Goal: Transaction & Acquisition: Purchase product/service

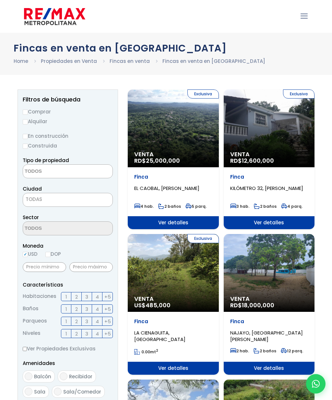
select select
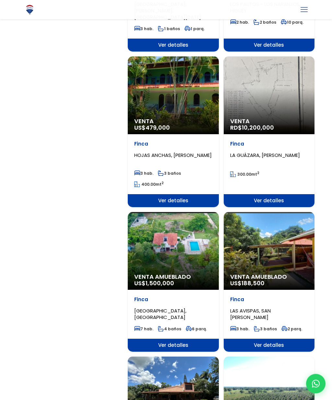
scroll to position [628, 0]
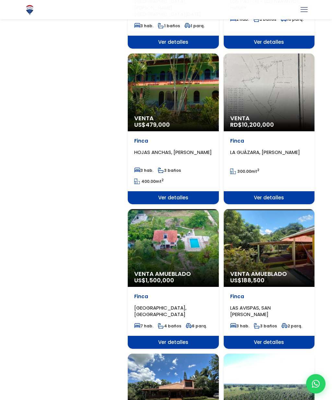
click at [285, 254] on div "Venta Amueblado US$ 188,500" at bounding box center [268, 248] width 91 height 78
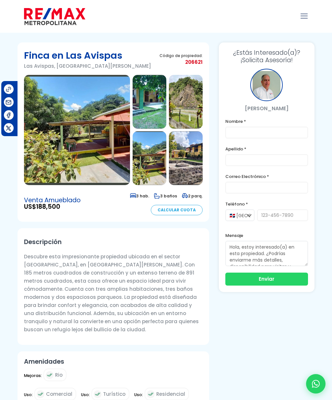
click at [154, 166] on img at bounding box center [149, 158] width 34 height 54
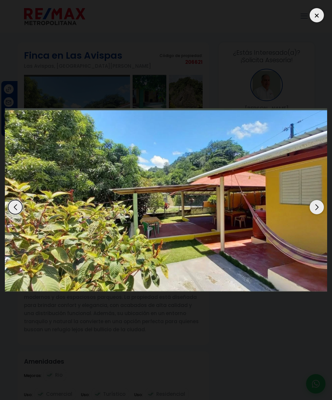
click at [311, 215] on img "4 / 14" at bounding box center [166, 199] width 322 height 183
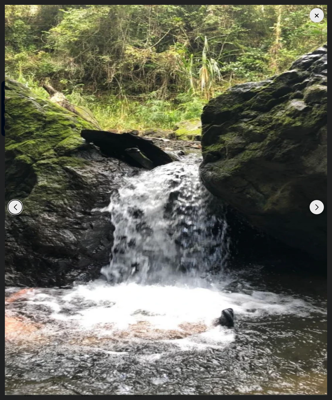
click at [313, 209] on div "Next slide" at bounding box center [316, 207] width 14 height 14
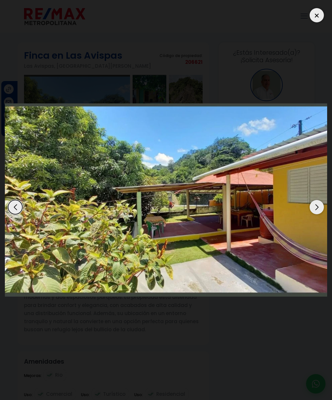
click at [311, 209] on div "Next slide" at bounding box center [316, 207] width 14 height 14
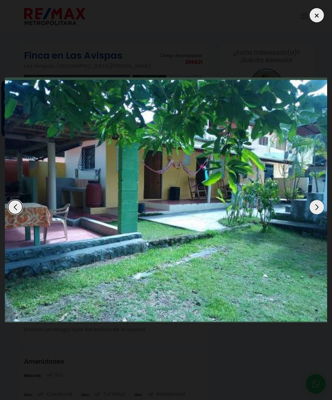
click at [314, 209] on div "Next slide" at bounding box center [316, 207] width 14 height 14
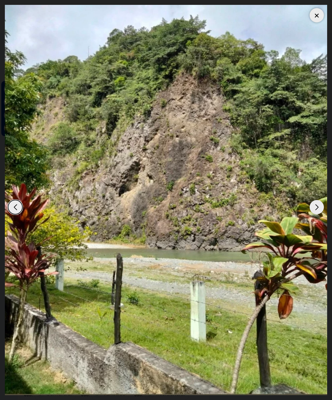
click at [317, 209] on div "Next slide" at bounding box center [316, 207] width 14 height 14
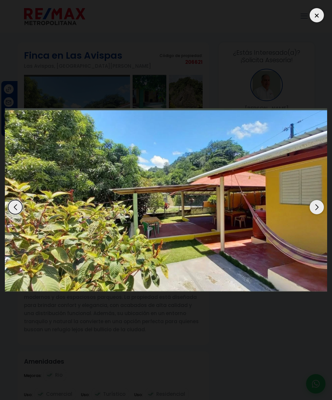
click at [320, 209] on div "Next slide" at bounding box center [316, 207] width 14 height 14
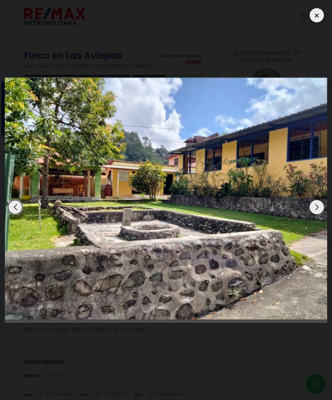
click at [318, 210] on div "Next slide" at bounding box center [316, 207] width 14 height 14
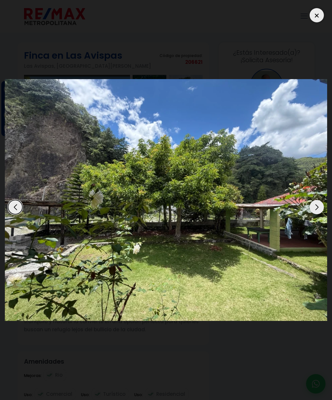
click at [315, 210] on div "Next slide" at bounding box center [316, 207] width 14 height 14
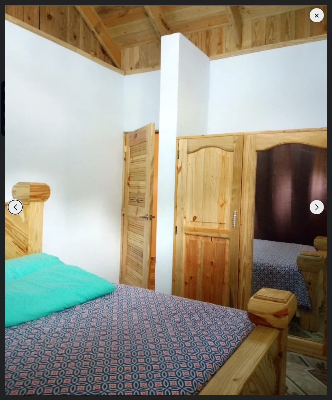
click at [314, 210] on div "Next slide" at bounding box center [316, 207] width 14 height 14
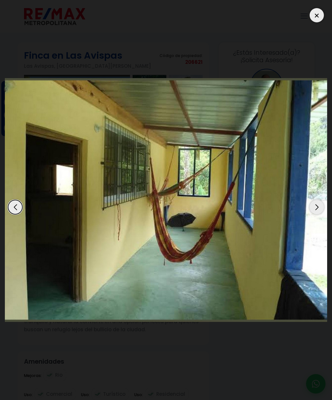
click at [317, 207] on div "Next slide" at bounding box center [316, 207] width 14 height 14
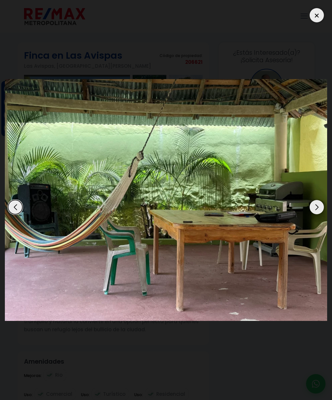
click at [321, 204] on div "Next slide" at bounding box center [316, 207] width 14 height 14
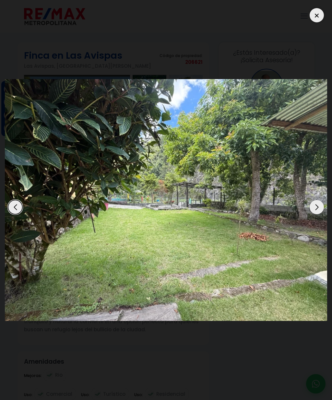
click at [319, 207] on div "Next slide" at bounding box center [316, 207] width 14 height 14
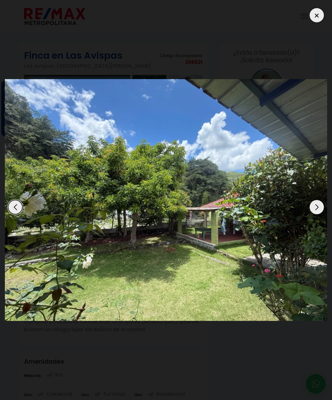
click at [315, 210] on div "Next slide" at bounding box center [316, 207] width 14 height 14
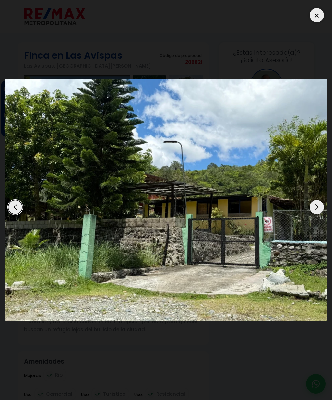
click at [319, 207] on div "Next slide" at bounding box center [316, 207] width 14 height 14
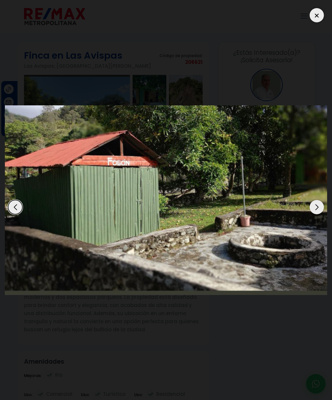
click at [317, 210] on div "Next slide" at bounding box center [316, 207] width 14 height 14
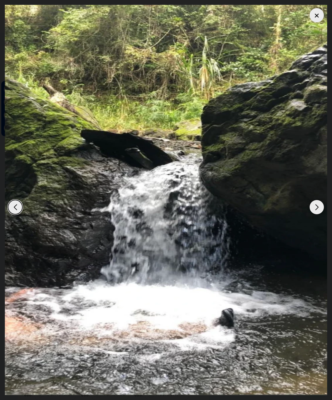
click at [320, 205] on div "Next slide" at bounding box center [316, 207] width 14 height 14
